Goal: Transaction & Acquisition: Purchase product/service

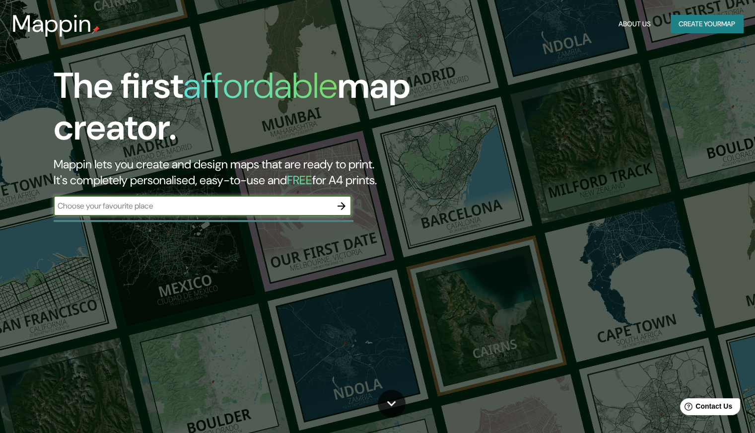
click at [176, 206] on input "text" at bounding box center [193, 205] width 278 height 11
click at [294, 211] on input "text" at bounding box center [193, 205] width 278 height 11
click at [344, 209] on icon "button" at bounding box center [342, 206] width 12 height 12
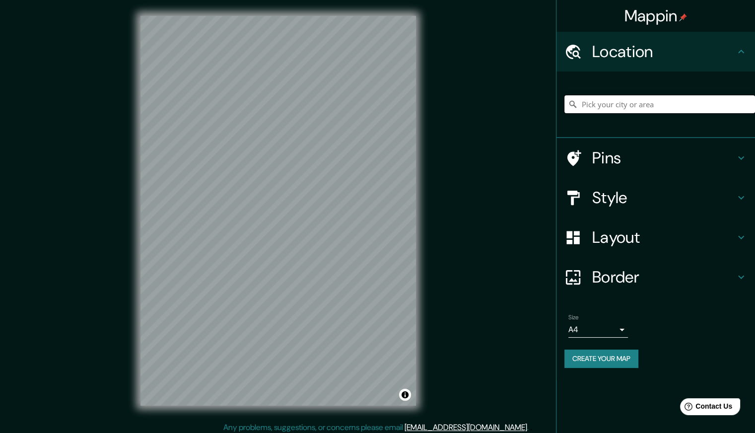
click at [603, 109] on input "Pick your city or area" at bounding box center [659, 104] width 191 height 18
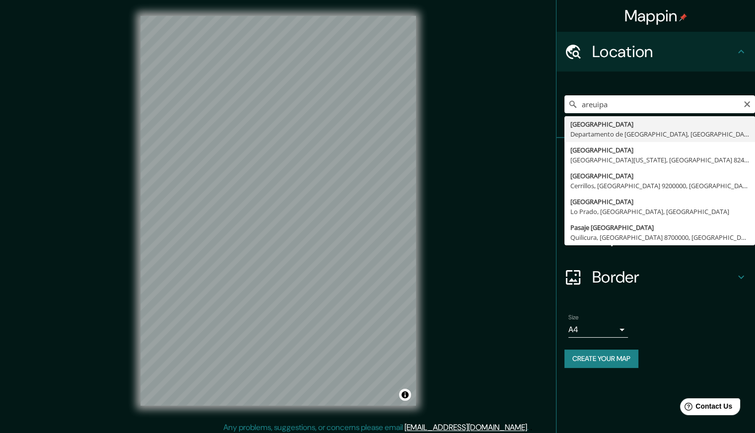
type input "[GEOGRAPHIC_DATA], [GEOGRAPHIC_DATA], [GEOGRAPHIC_DATA]"
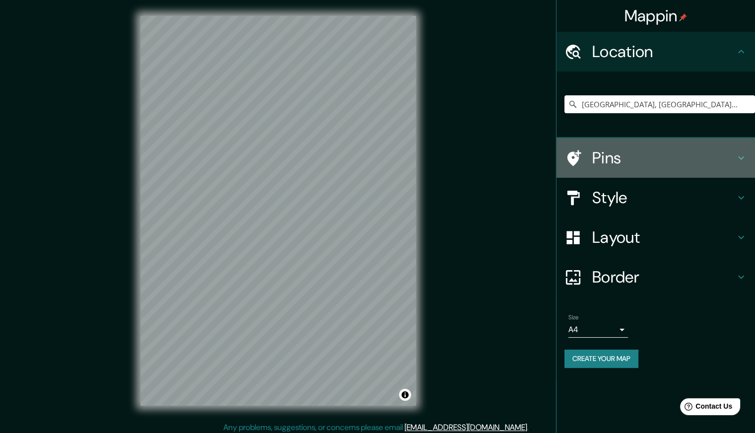
click at [717, 163] on h4 "Pins" at bounding box center [663, 158] width 143 height 20
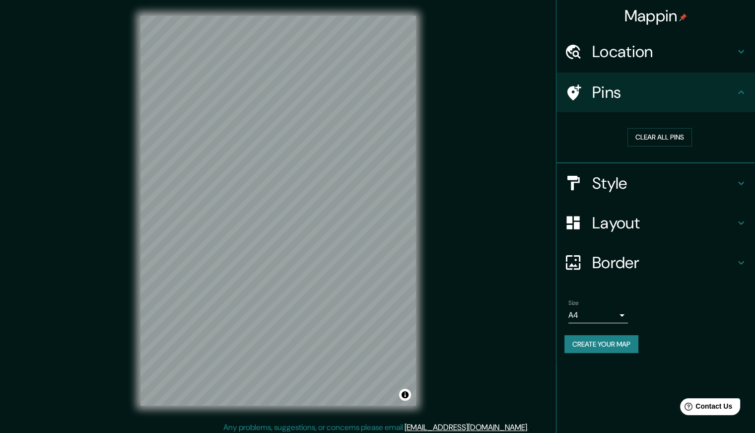
click at [697, 182] on h4 "Style" at bounding box center [663, 183] width 143 height 20
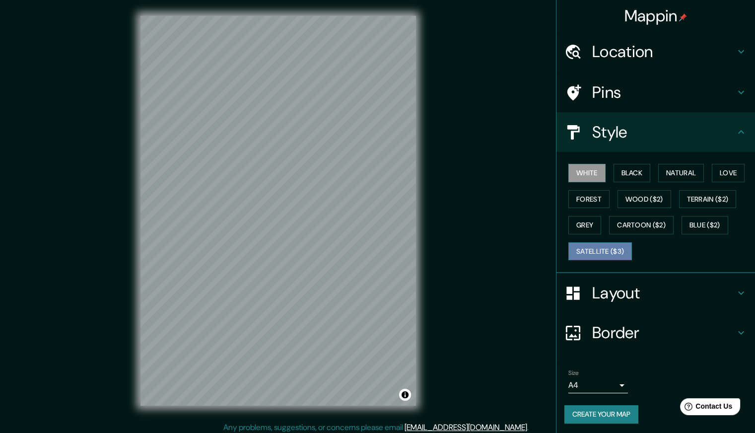
click at [608, 248] on button "Satellite ($3)" at bounding box center [600, 251] width 64 height 18
click at [578, 176] on button "White" at bounding box center [586, 173] width 37 height 18
click at [578, 201] on button "Forest" at bounding box center [588, 199] width 41 height 18
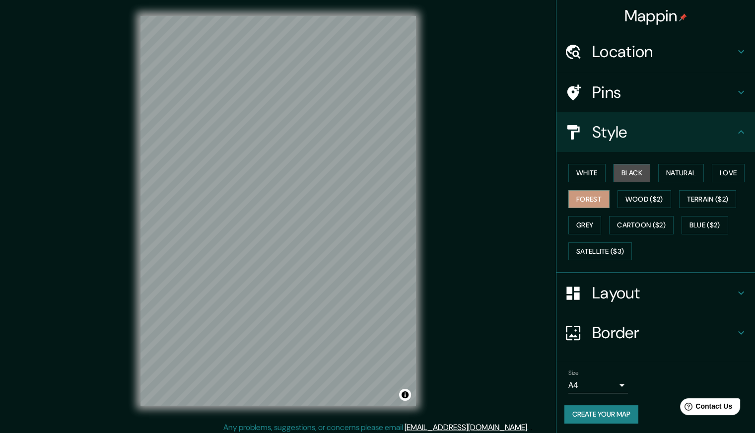
click at [622, 172] on button "Black" at bounding box center [632, 173] width 37 height 18
click at [675, 169] on button "Natural" at bounding box center [681, 173] width 46 height 18
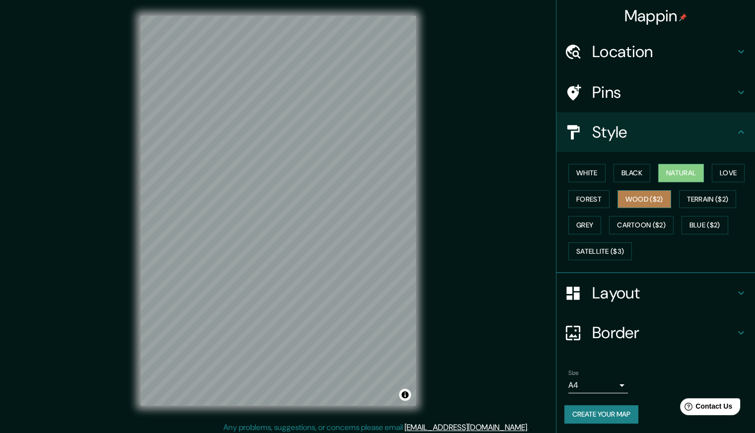
click at [626, 202] on button "Wood ($2)" at bounding box center [644, 199] width 54 height 18
click at [729, 169] on button "Love" at bounding box center [728, 173] width 33 height 18
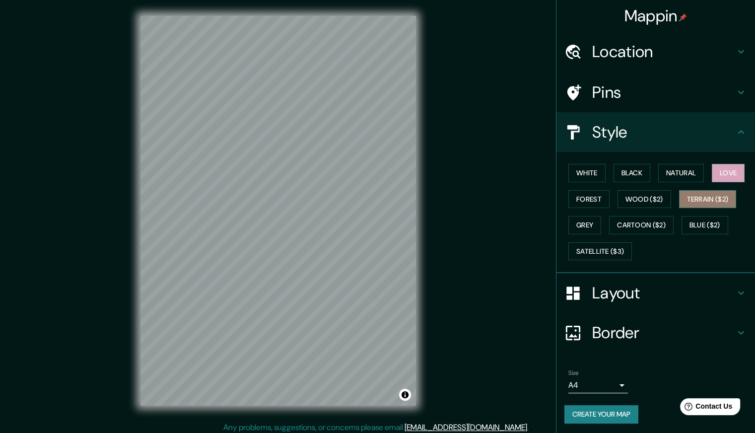
click at [702, 200] on button "Terrain ($2)" at bounding box center [708, 199] width 58 height 18
click at [639, 214] on div "White Black Natural Love Forest Wood ($2) Terrain ($2) Grey Cartoon ($2) Blue (…" at bounding box center [659, 212] width 191 height 104
click at [647, 229] on button "Cartoon ($2)" at bounding box center [641, 225] width 65 height 18
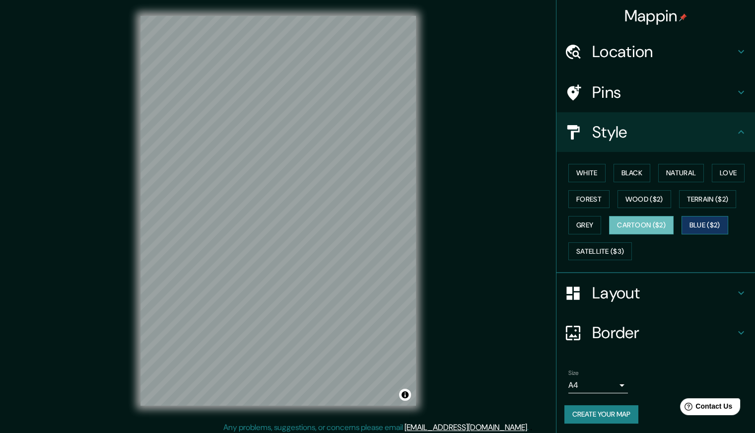
click at [688, 221] on button "Blue ($2)" at bounding box center [705, 225] width 47 height 18
click at [570, 223] on button "Grey" at bounding box center [584, 225] width 33 height 18
